Goal: Task Accomplishment & Management: Manage account settings

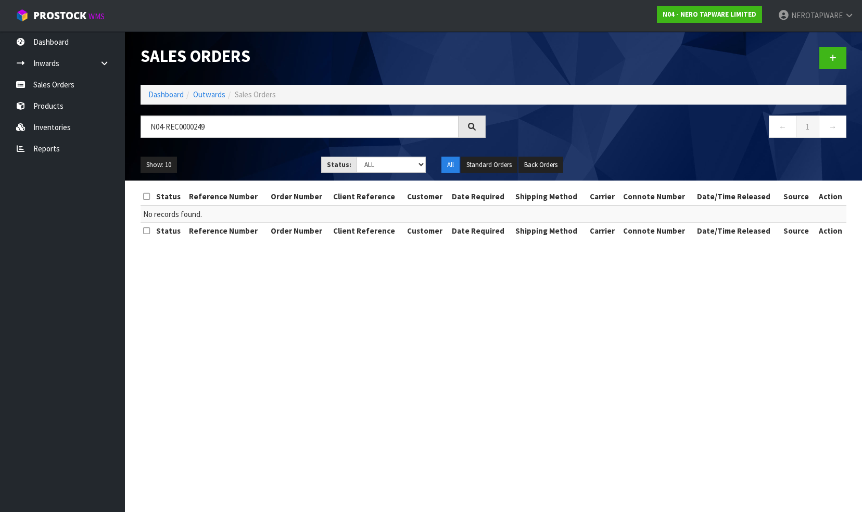
click at [214, 128] on input "N04-REC0000249" at bounding box center [300, 127] width 318 height 22
drag, startPoint x: 0, startPoint y: 0, endPoint x: 142, endPoint y: 123, distance: 187.8
click at [142, 123] on input "N04-REC0000249" at bounding box center [300, 127] width 318 height 22
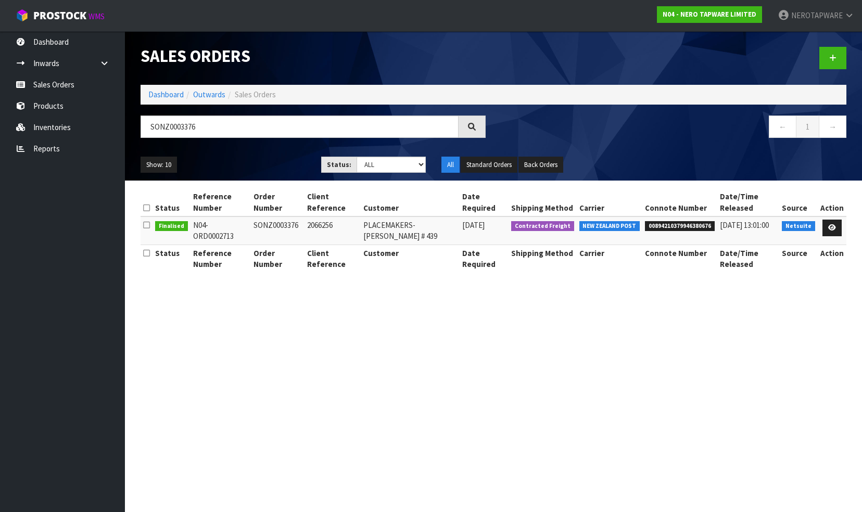
click at [694, 224] on span "00894210379946380676" at bounding box center [680, 226] width 70 height 10
copy span "00894210379946380676"
click at [212, 130] on input "SONZ0003376" at bounding box center [300, 127] width 318 height 22
click at [213, 130] on input "SONZ0003376" at bounding box center [300, 127] width 318 height 22
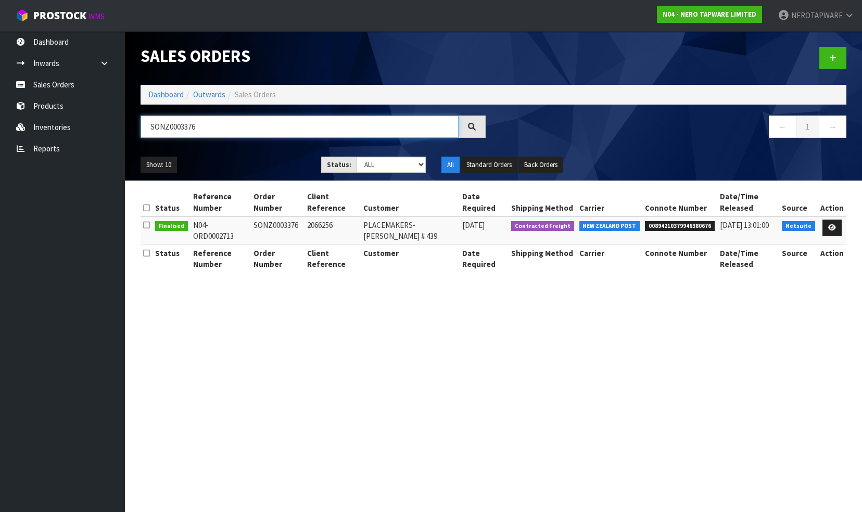
click at [215, 123] on input "SONZ0003376" at bounding box center [300, 127] width 318 height 22
paste input "2049"
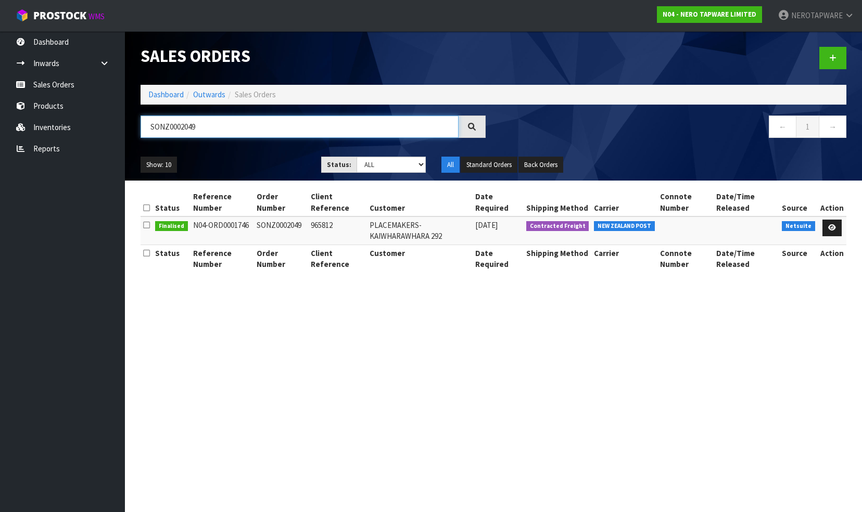
click at [214, 124] on input "SONZ0002049" at bounding box center [300, 127] width 318 height 22
click at [213, 124] on input "SONZ0002049" at bounding box center [300, 127] width 318 height 22
type input "965812"
click at [831, 228] on icon at bounding box center [832, 227] width 8 height 7
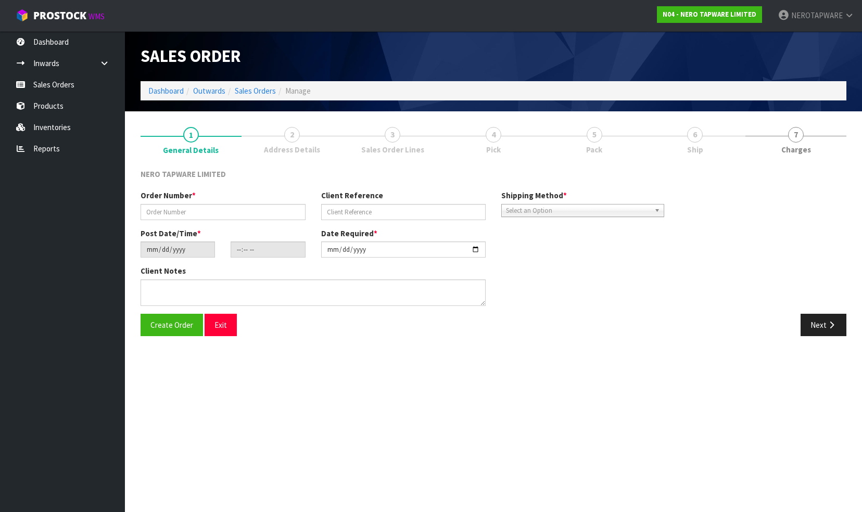
type input "SONZ0002049"
type input "965812"
type input "[DATE]"
type input "14:45:06.000"
type input "[DATE]"
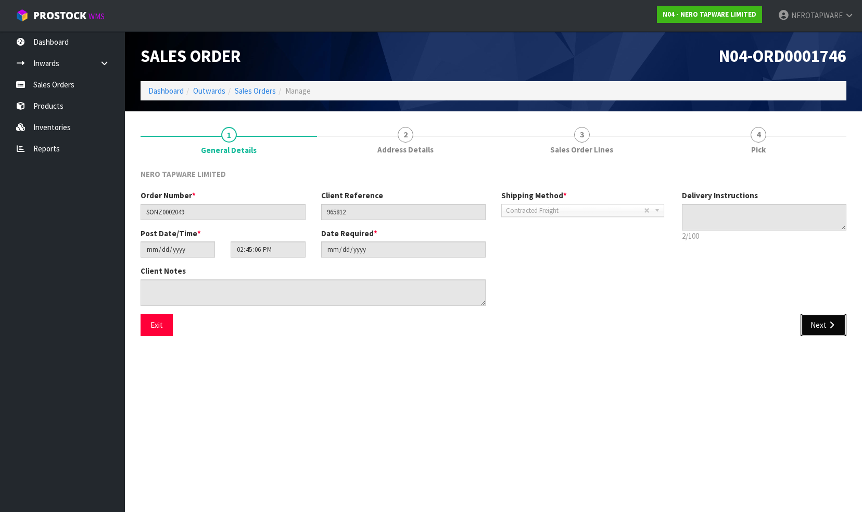
click at [819, 325] on button "Next" at bounding box center [823, 325] width 46 height 22
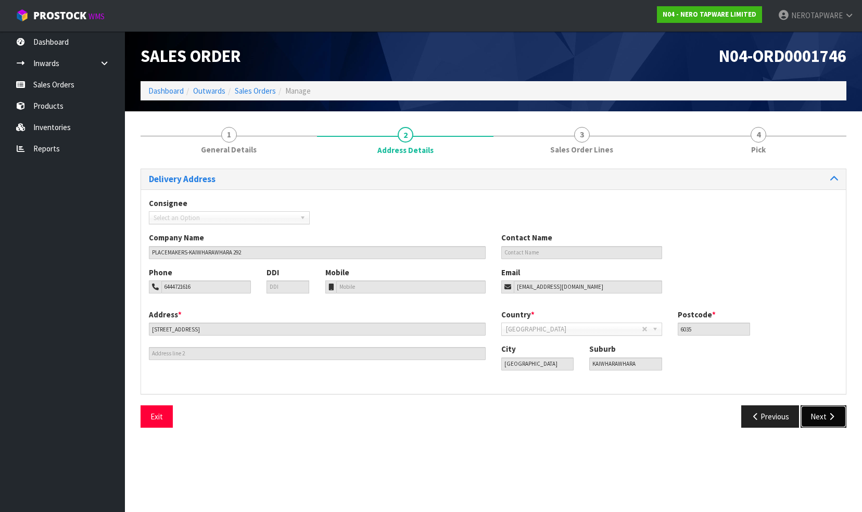
click at [819, 416] on button "Next" at bounding box center [823, 416] width 46 height 22
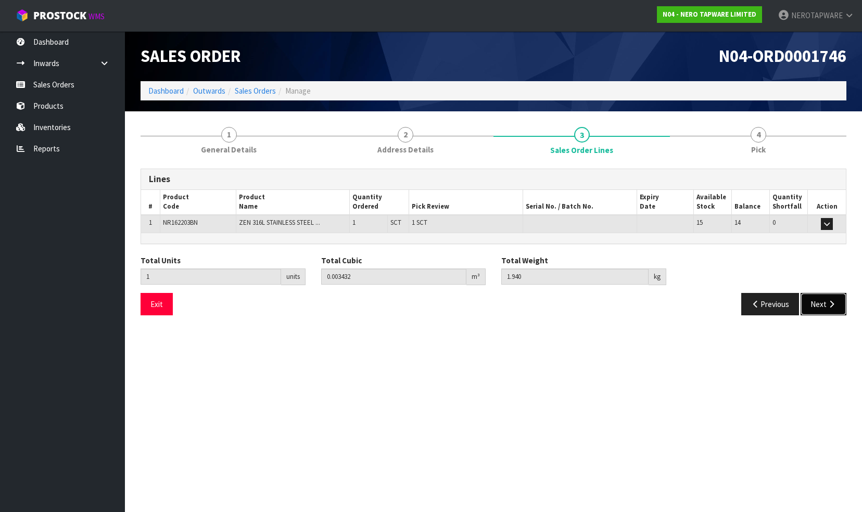
click at [818, 304] on button "Next" at bounding box center [823, 304] width 46 height 22
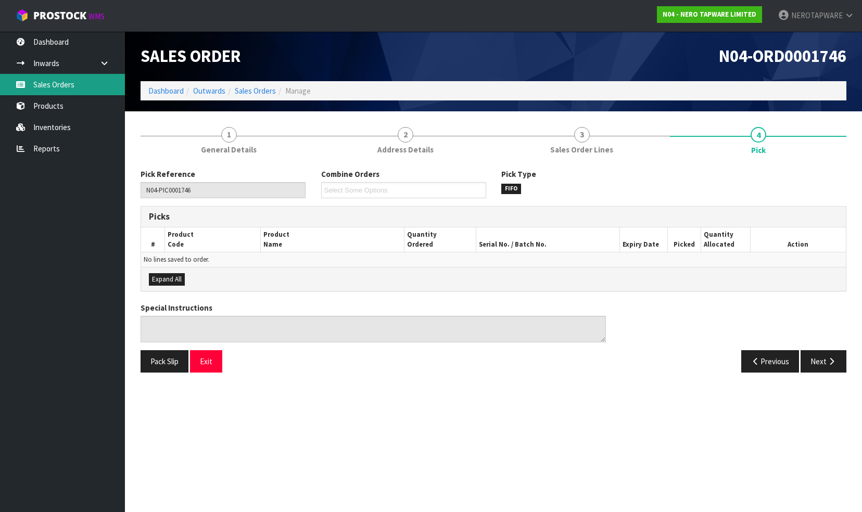
drag, startPoint x: 61, startPoint y: 87, endPoint x: 72, endPoint y: 85, distance: 10.7
click at [61, 87] on link "Sales Orders" at bounding box center [62, 84] width 125 height 21
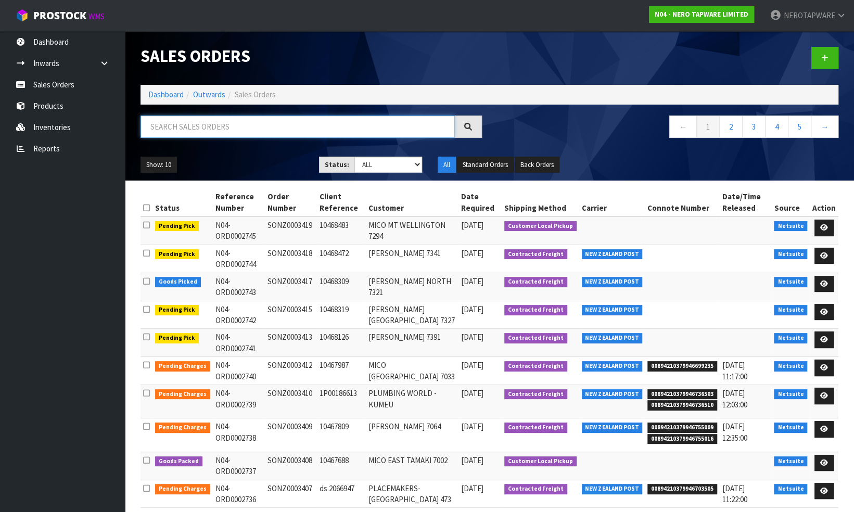
click at [193, 126] on input "text" at bounding box center [298, 127] width 314 height 22
paste input "SONZ0002496"
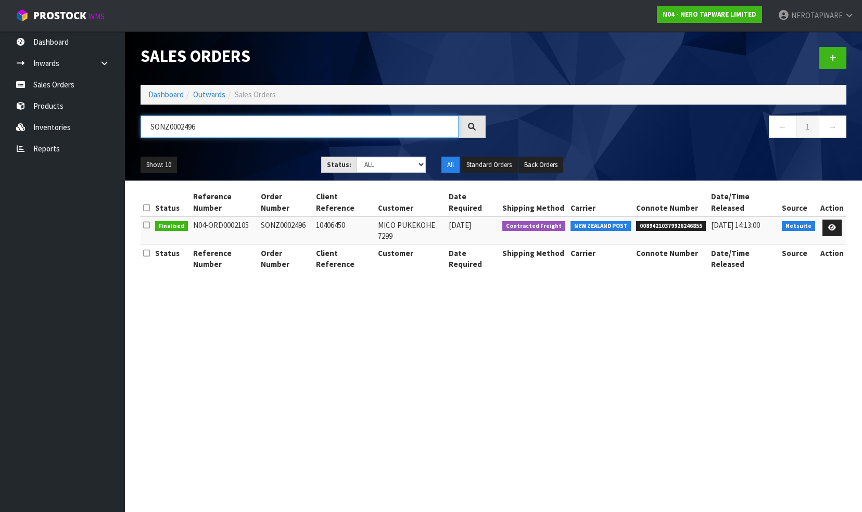
click at [298, 128] on input "SONZ0002496" at bounding box center [300, 127] width 318 height 22
paste input "33"
type input "SONZ0002433"
